Goal: Task Accomplishment & Management: Complete application form

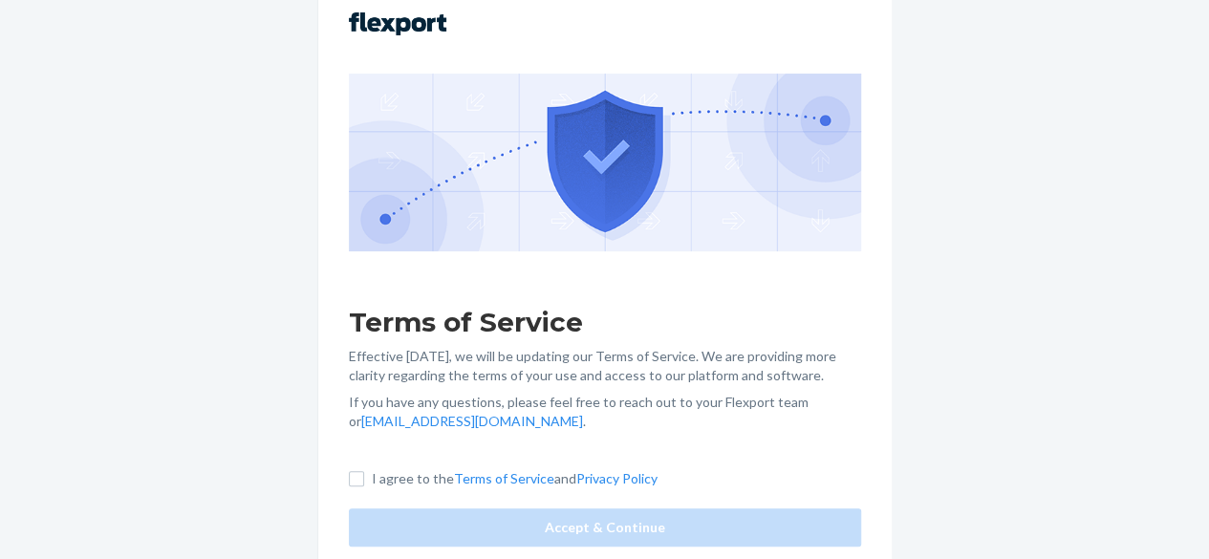
click at [363, 469] on label "I agree to the Terms of Service and Privacy Policy" at bounding box center [503, 478] width 309 height 19
click at [363, 471] on input "I agree to the Terms of Service and Privacy Policy" at bounding box center [356, 478] width 15 height 15
checkbox input "true"
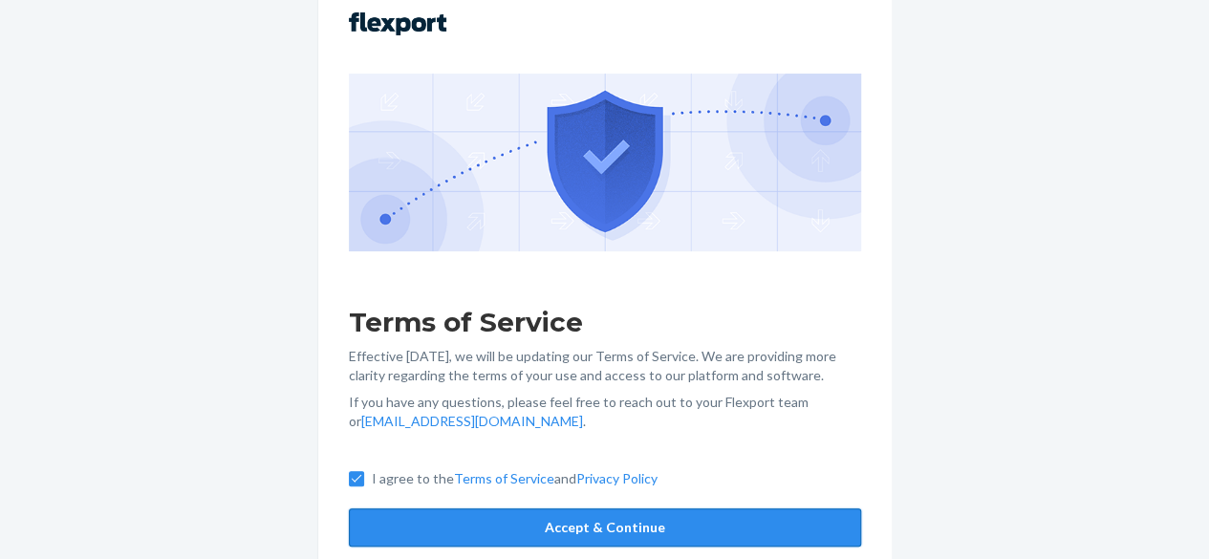
click at [501, 540] on button "Accept & Continue" at bounding box center [605, 528] width 512 height 38
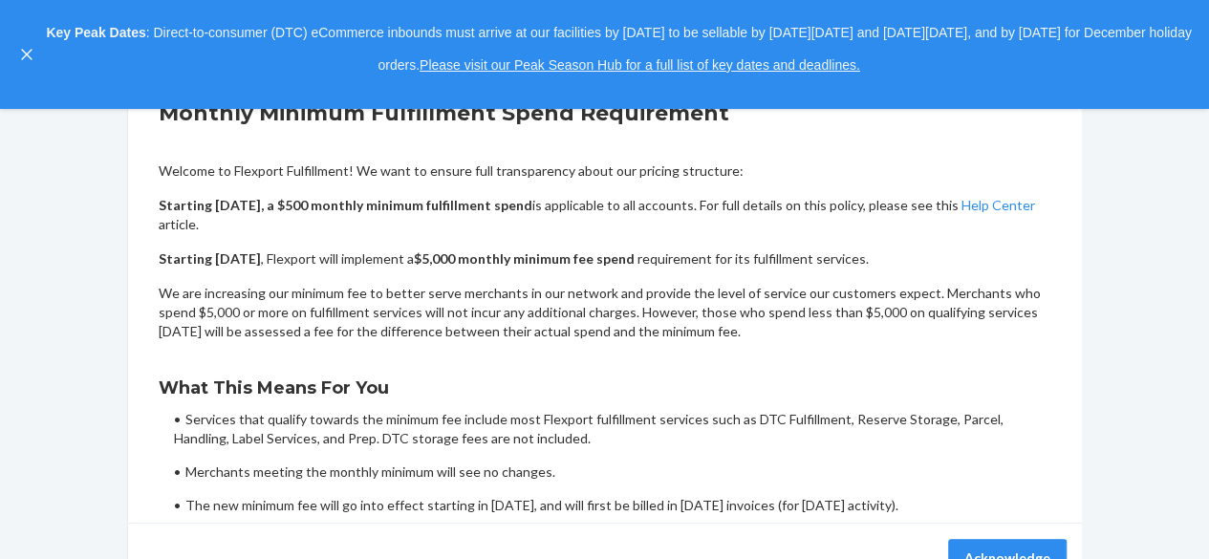
scroll to position [291, 0]
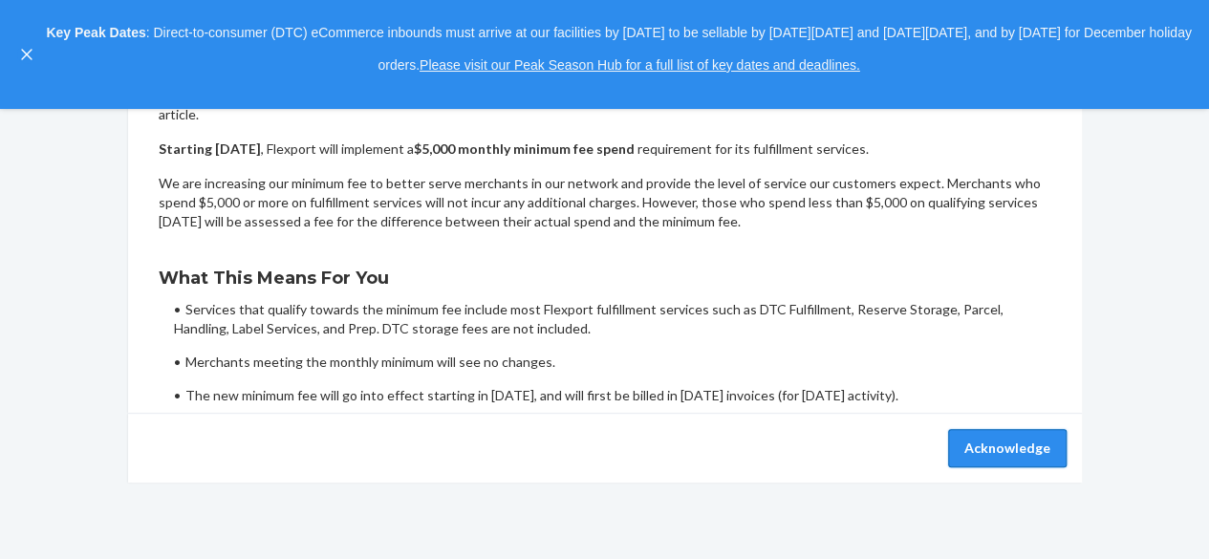
click at [1019, 448] on button "Acknowledge" at bounding box center [1007, 448] width 119 height 38
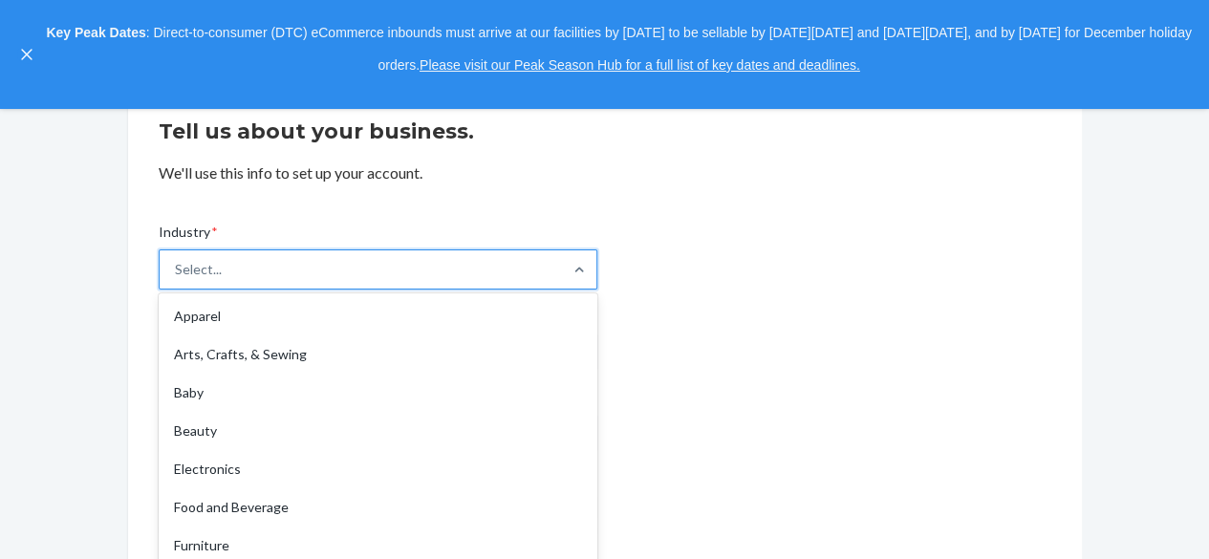
click at [331, 290] on div "option Apparel focused, 1 of 19. 19 results available. Use Up and Down to choos…" at bounding box center [378, 270] width 439 height 40
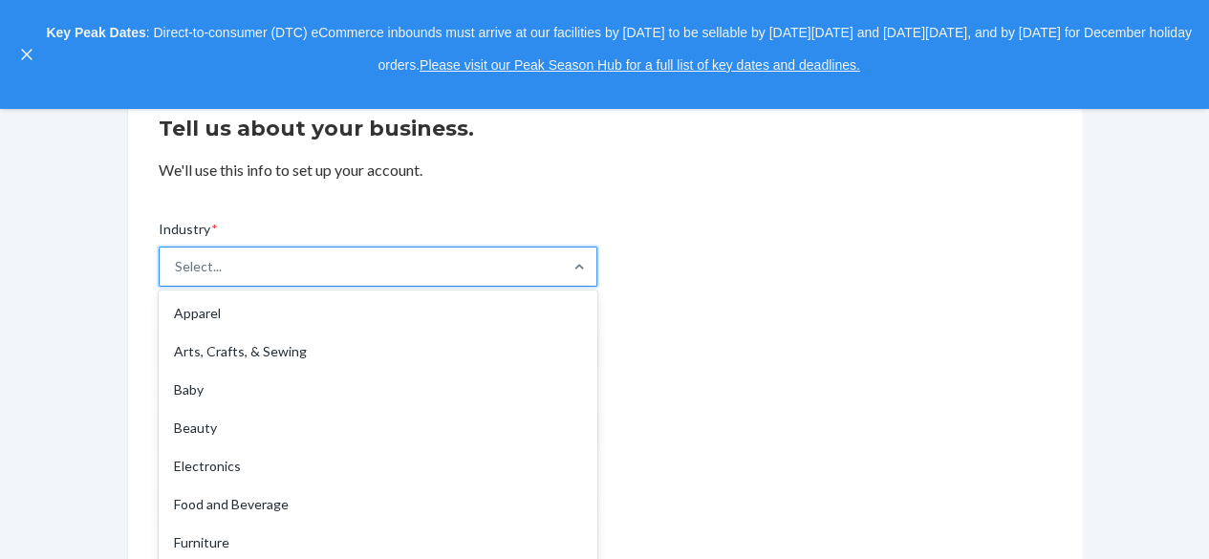
click at [177, 276] on input "Industry * option Apparel focused, 1 of 19. 19 results available. Use Up and Do…" at bounding box center [176, 266] width 2 height 19
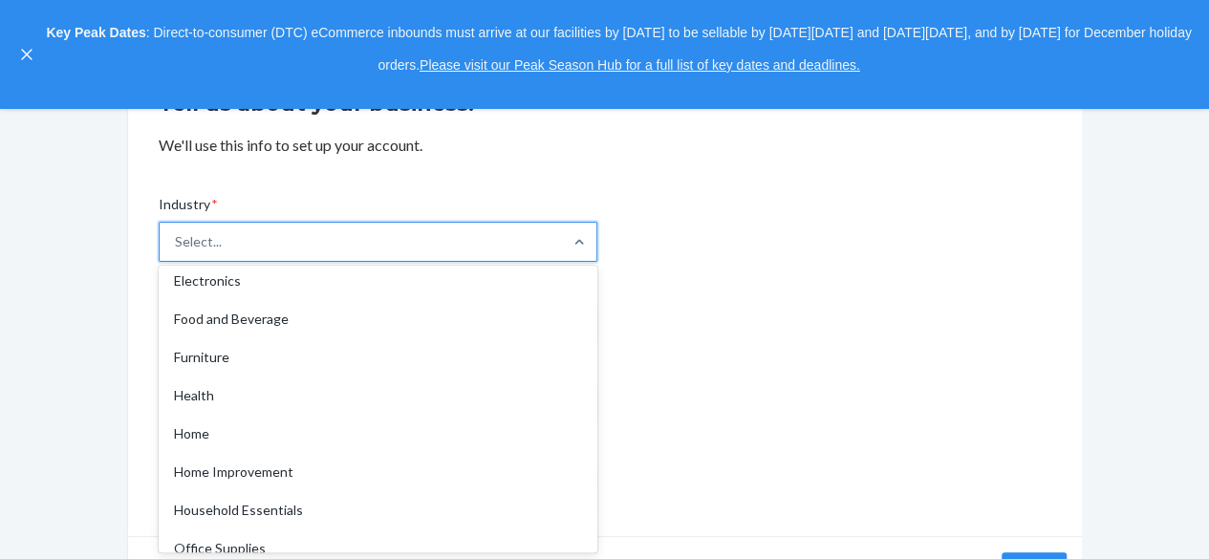
scroll to position [164, 0]
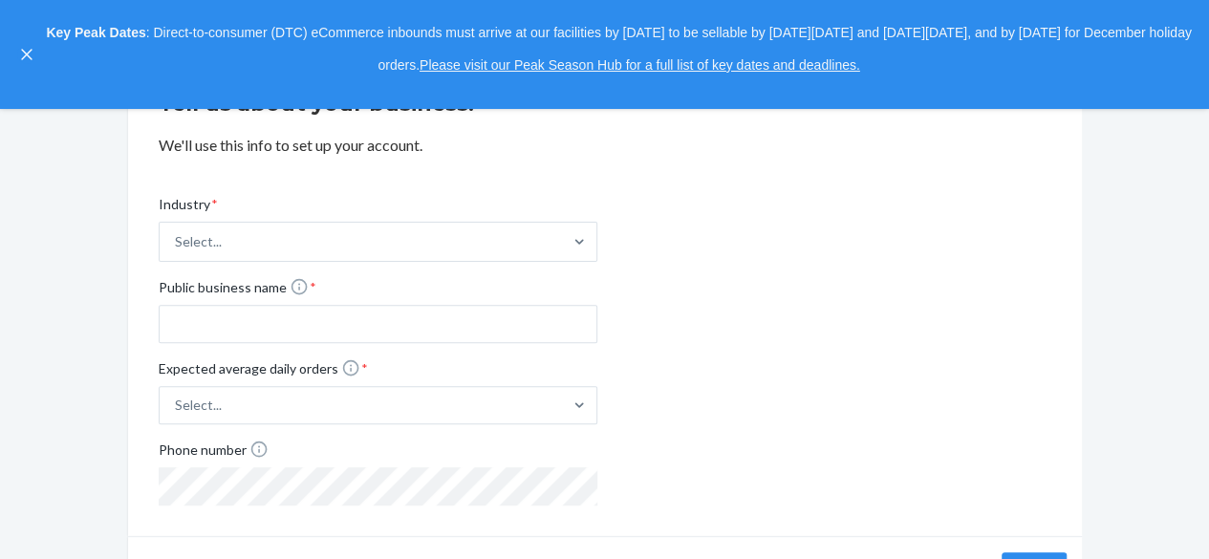
click at [49, 371] on div "Tell us about your business. We'll use this info to set up your account. Indust…" at bounding box center [604, 332] width 1181 height 548
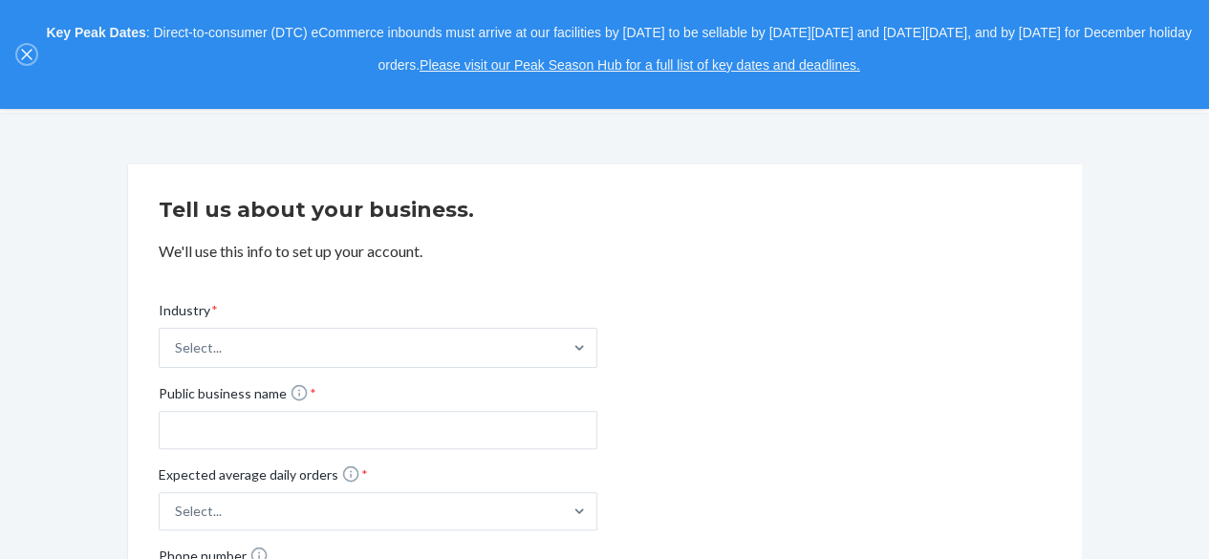
click at [23, 56] on icon "close," at bounding box center [26, 54] width 11 height 11
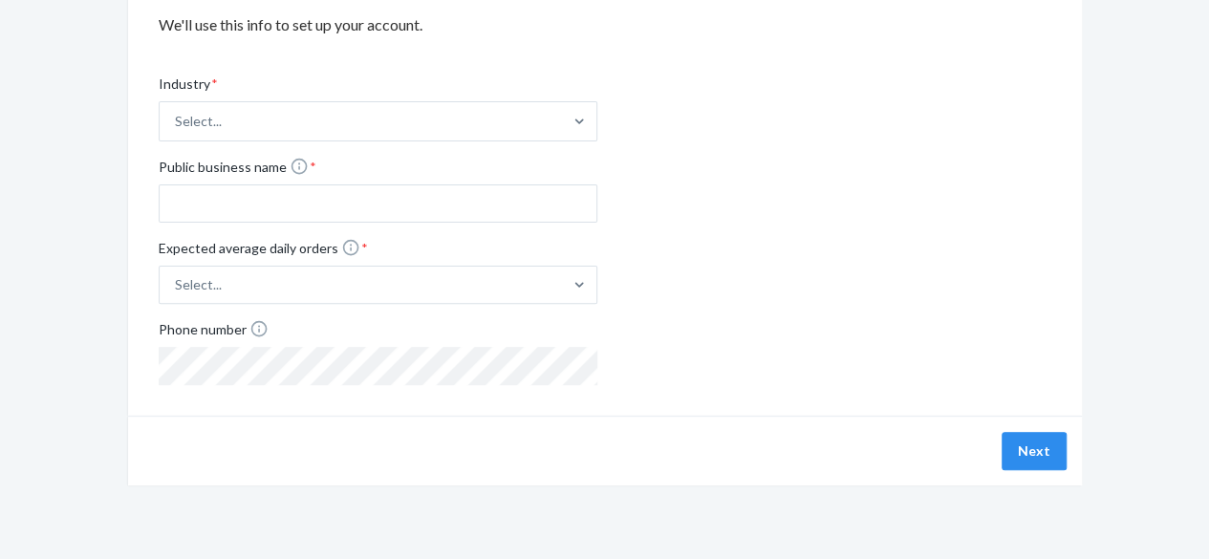
scroll to position [0, 0]
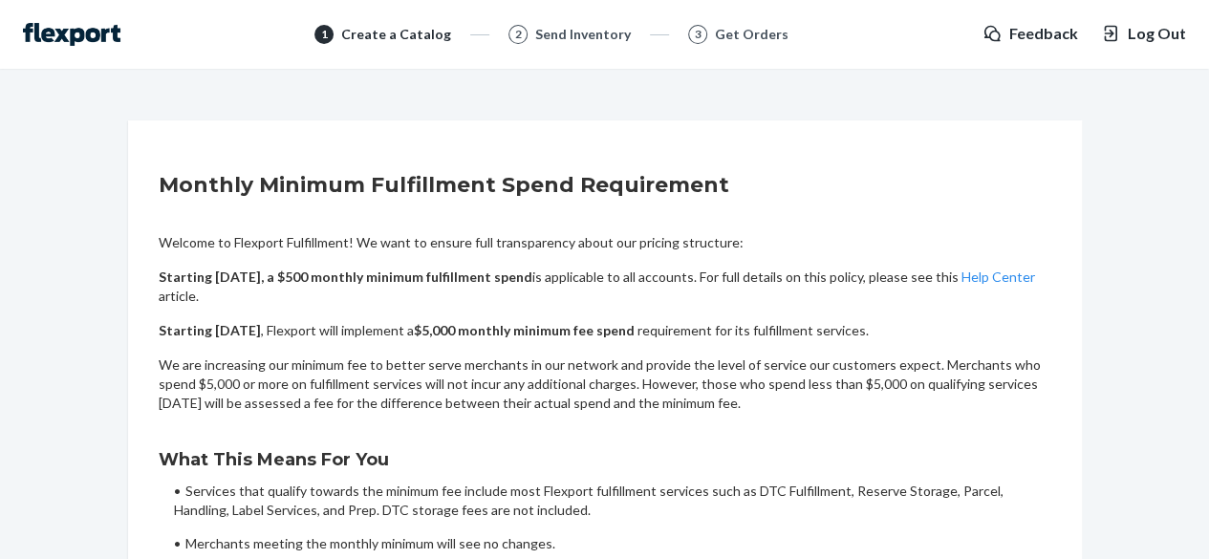
scroll to position [181, 0]
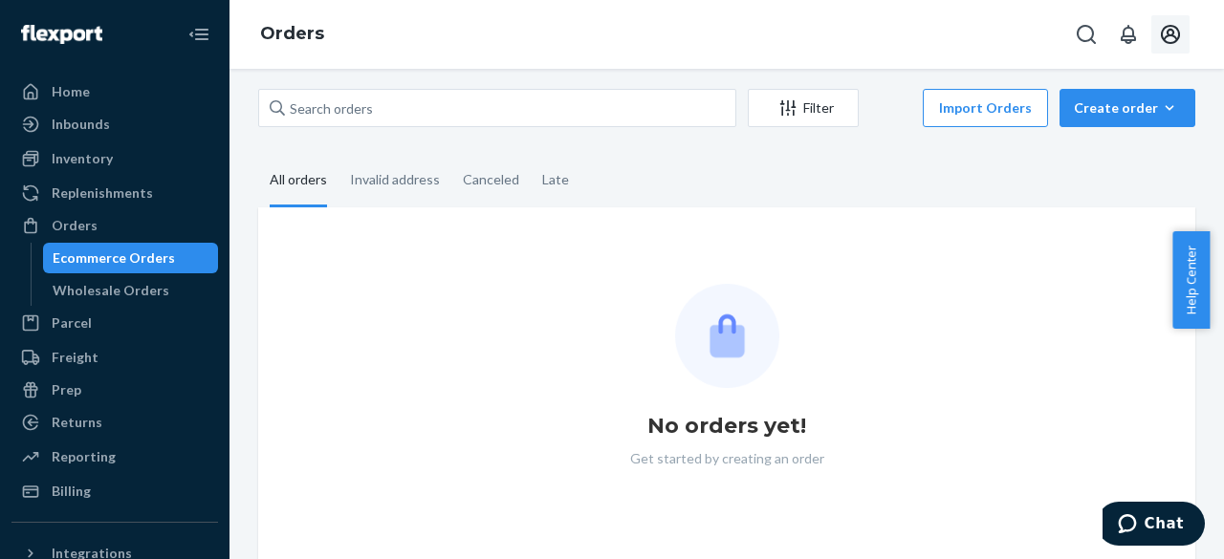
click at [1170, 40] on icon "Open account menu" at bounding box center [1170, 34] width 23 height 23
